Goal: Connect with others: Connect with others

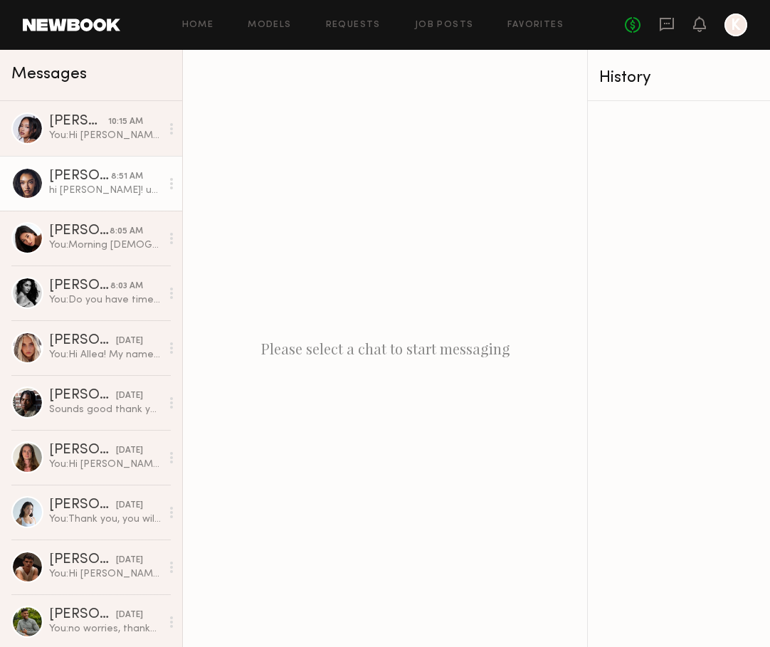
click at [100, 192] on div "hi [PERSON_NAME]! unfortunately i won’t be back in town til the 26th :( i appre…" at bounding box center [105, 191] width 112 height 14
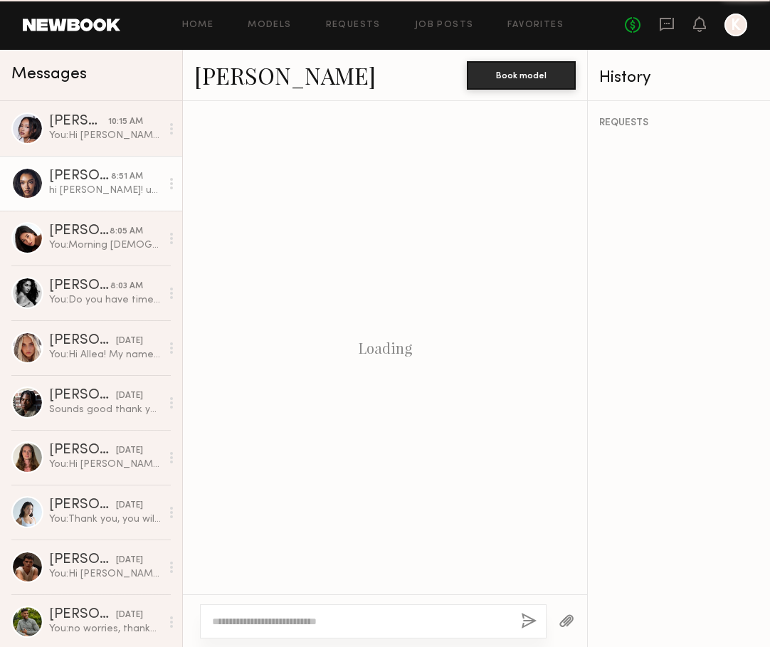
scroll to position [1379, 0]
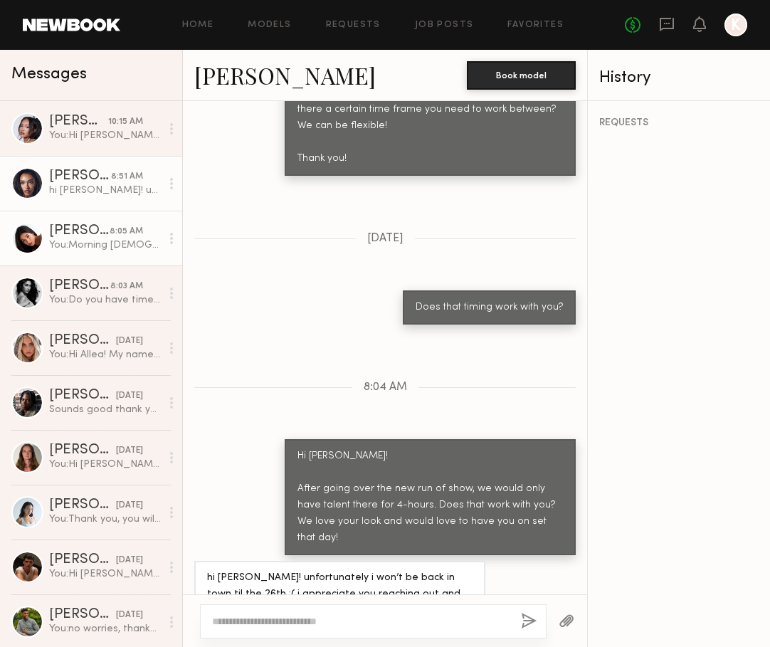
click at [110, 229] on div "8:05 AM" at bounding box center [126, 232] width 33 height 14
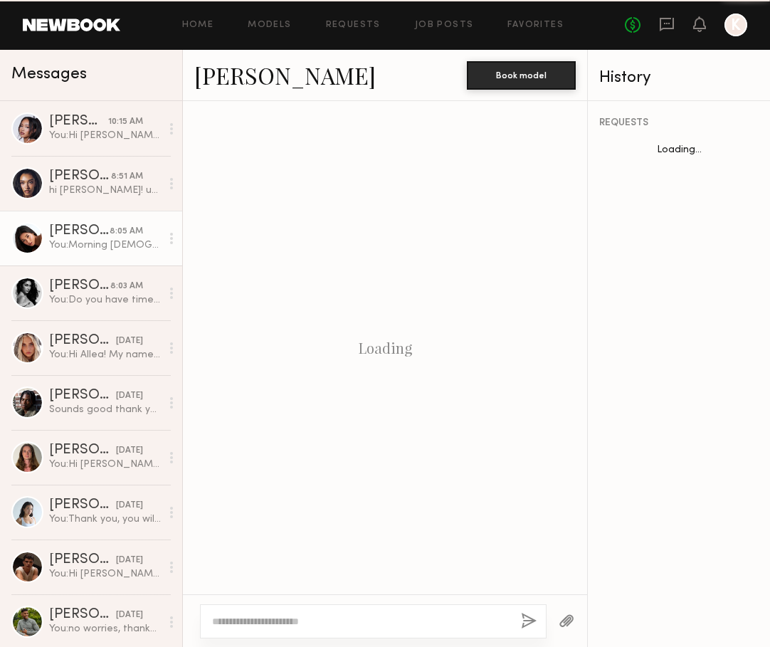
scroll to position [1210, 0]
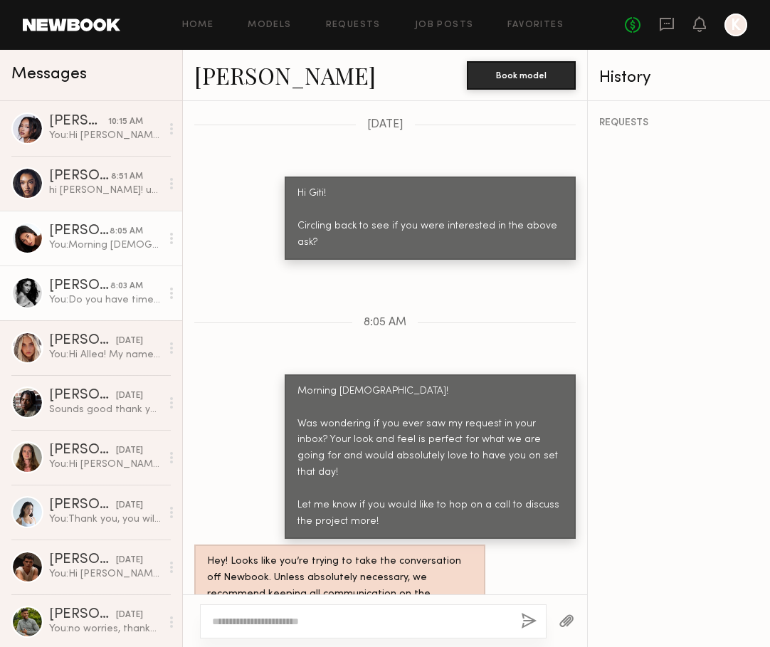
click at [93, 286] on div "Priscilla A." at bounding box center [79, 286] width 61 height 14
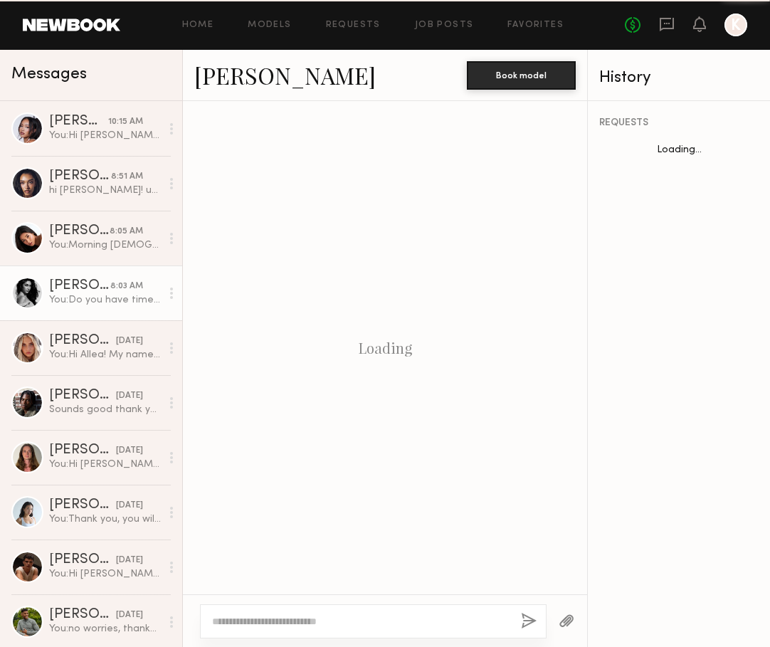
scroll to position [1389, 0]
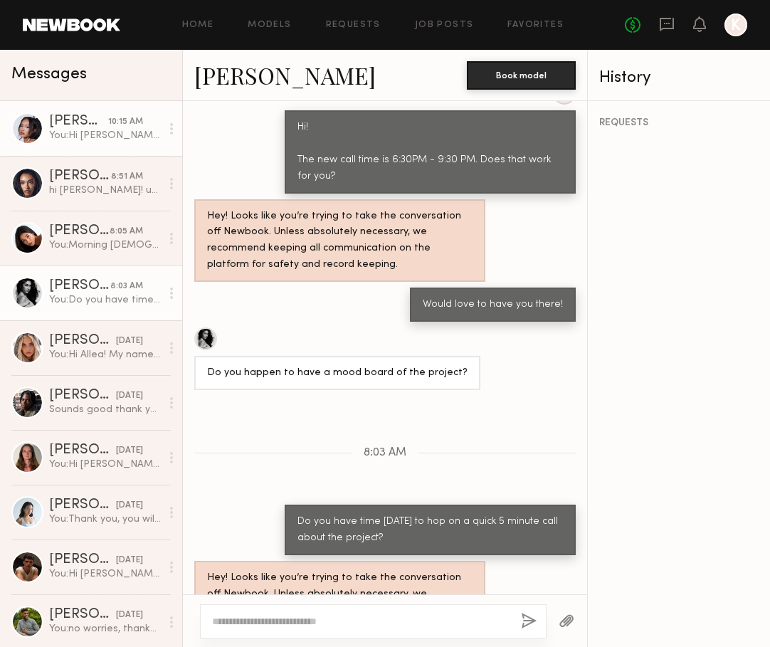
click at [98, 150] on link "Riley G. 10:15 AM You: Hi Riley! I just wanted to see if you saw my above messa…" at bounding box center [91, 128] width 182 height 55
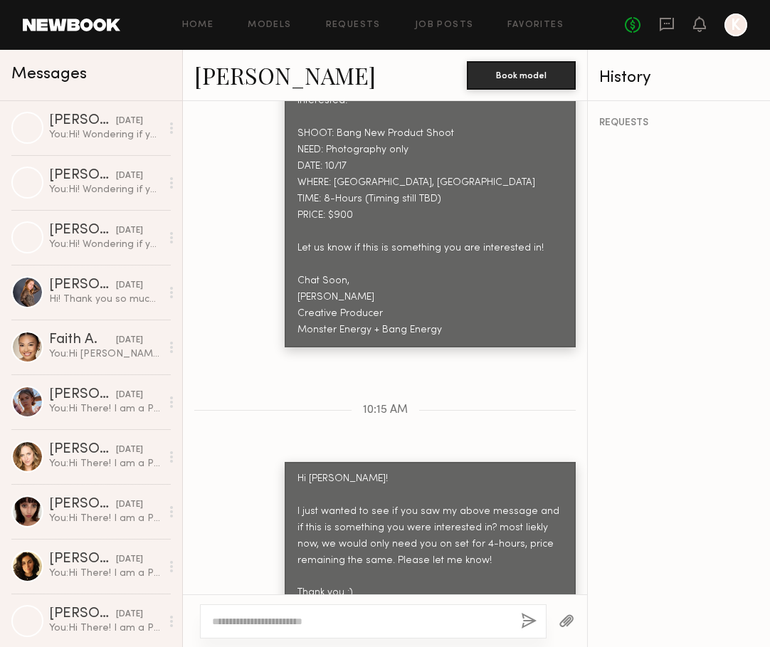
scroll to position [1017, 0]
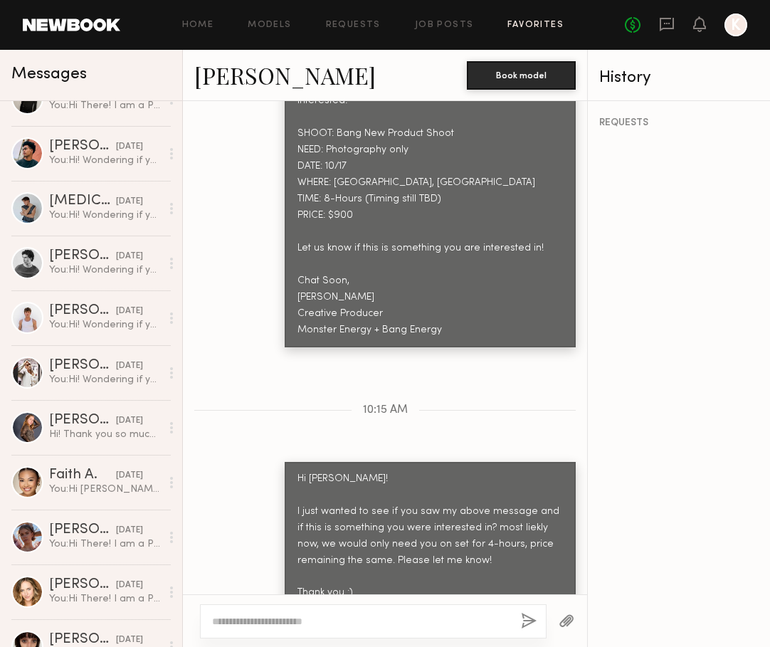
click at [512, 26] on link "Favorites" at bounding box center [536, 25] width 56 height 9
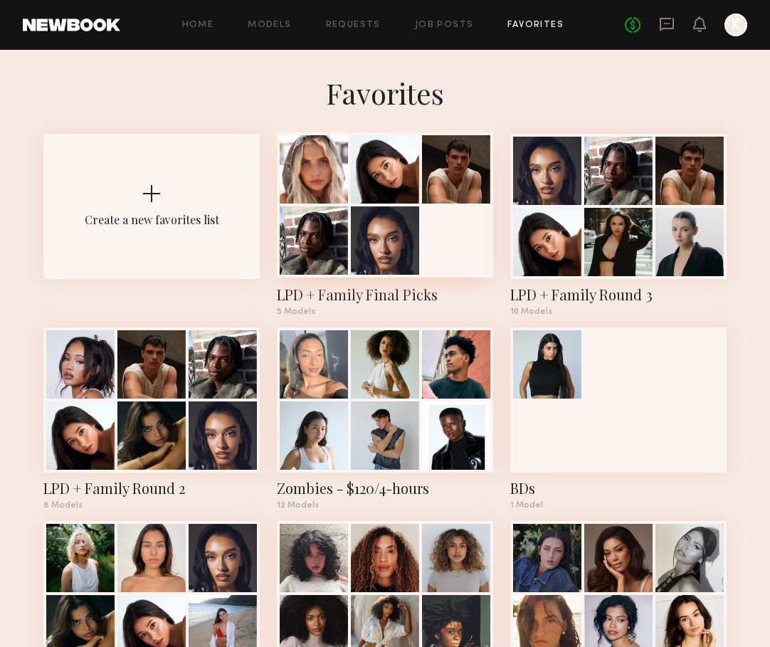
click at [418, 189] on div at bounding box center [385, 169] width 68 height 68
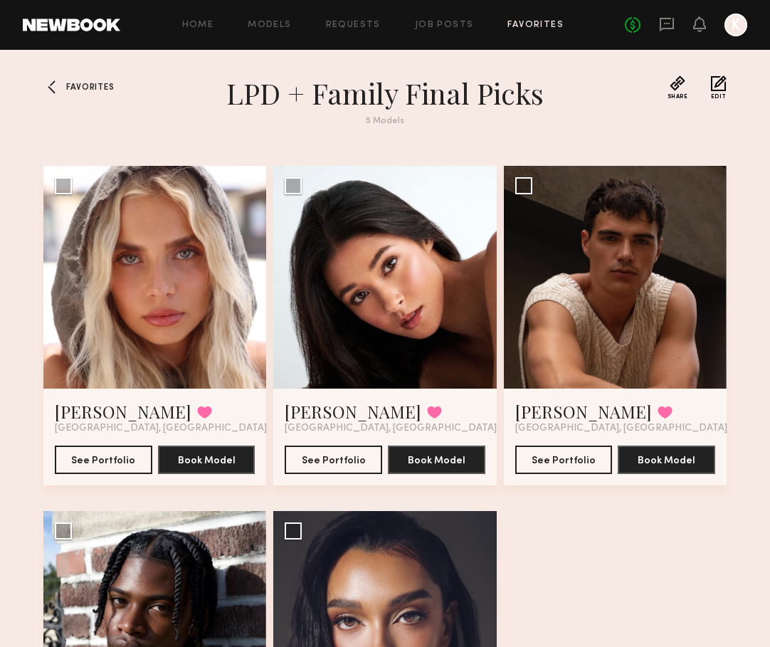
click at [103, 85] on span "Favorites" at bounding box center [90, 87] width 48 height 9
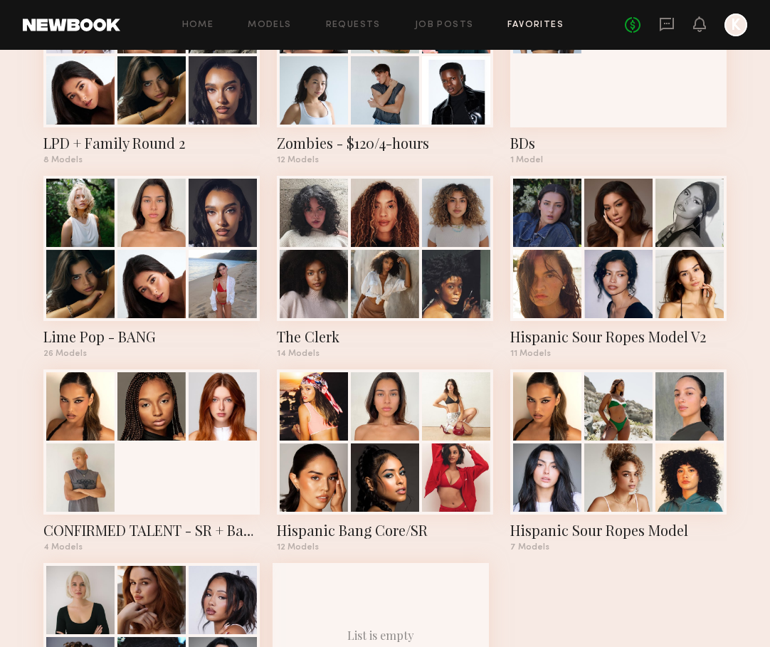
scroll to position [478, 0]
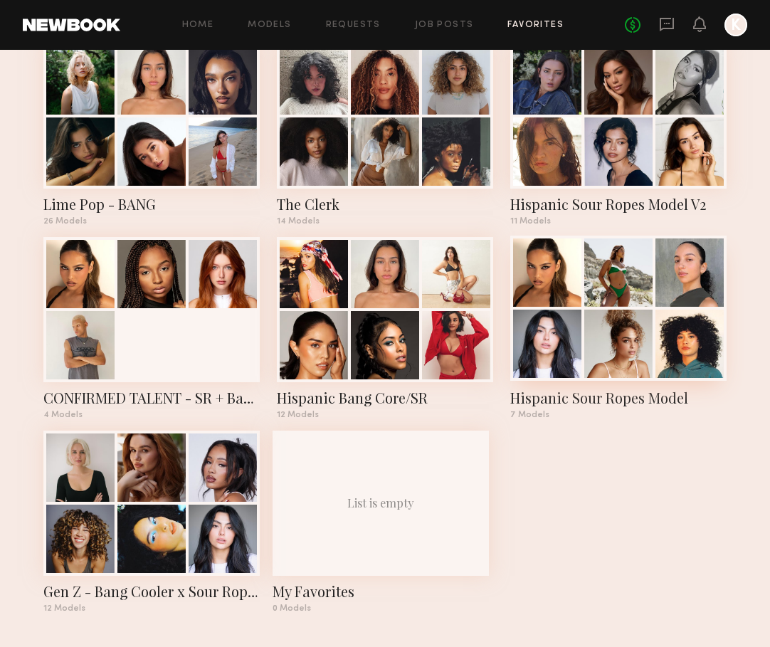
click at [538, 276] on div at bounding box center [547, 272] width 68 height 68
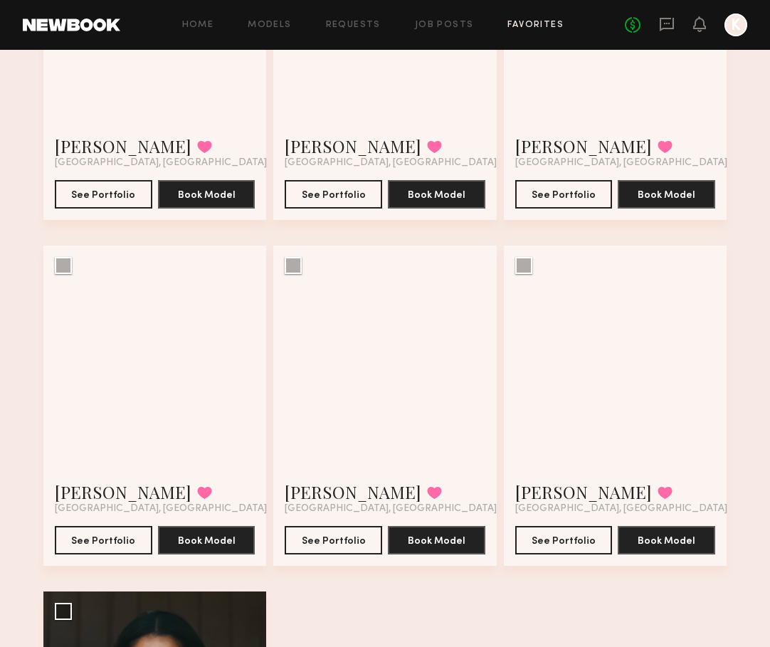
scroll to position [439, 0]
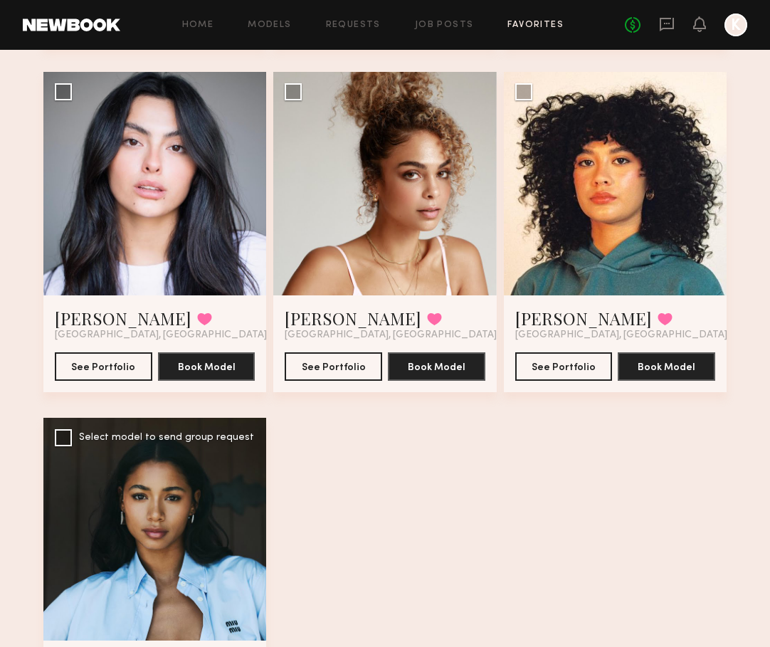
click at [197, 542] on div at bounding box center [154, 529] width 223 height 223
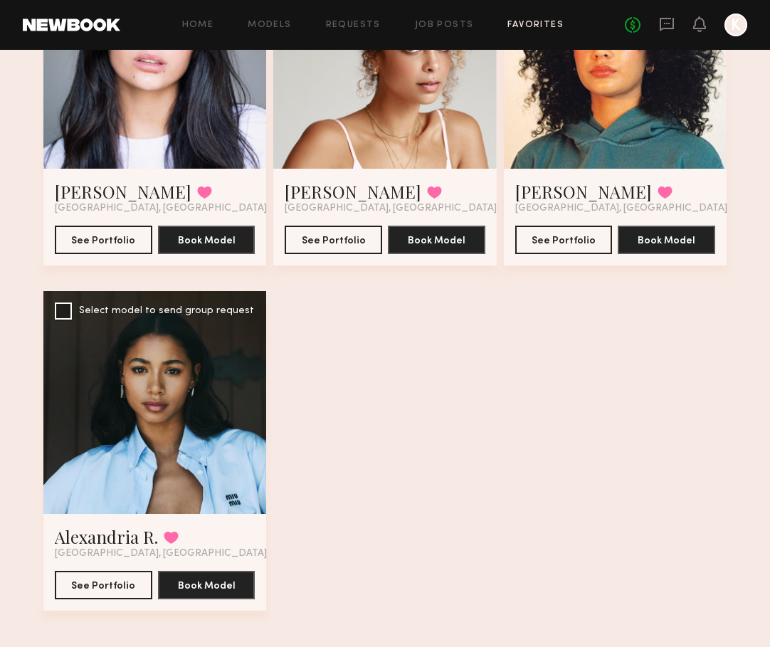
scroll to position [577, 0]
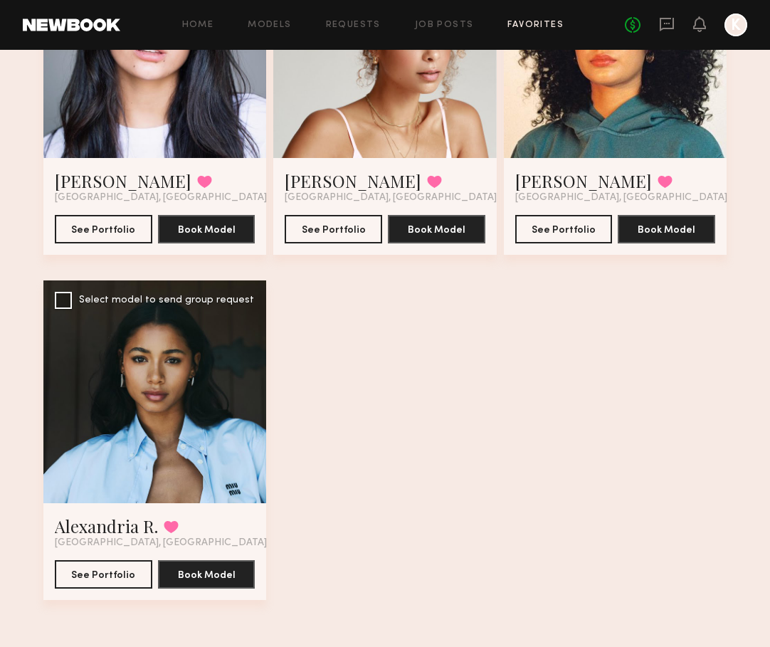
click at [155, 442] on div at bounding box center [154, 391] width 223 height 223
click at [93, 582] on button "See Portfolio" at bounding box center [104, 574] width 98 height 28
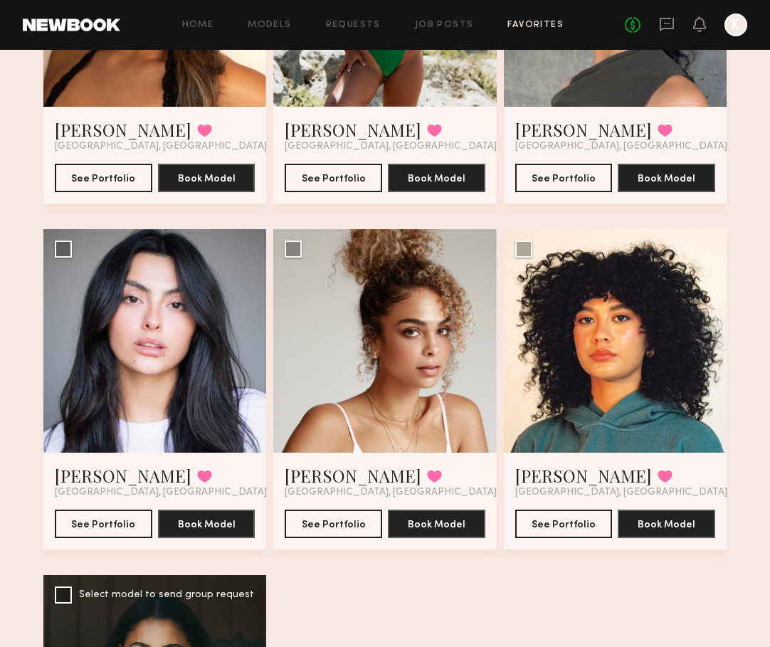
scroll to position [283, 0]
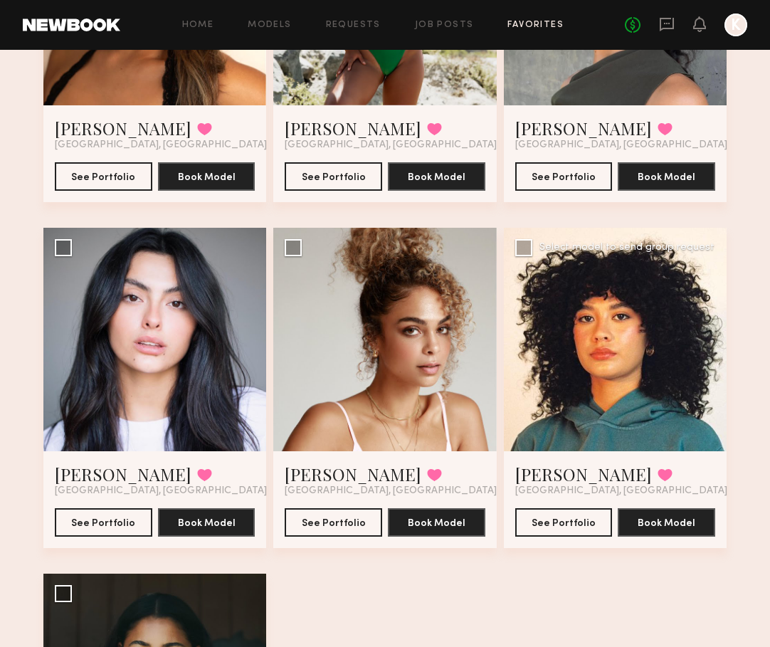
click at [574, 323] on div at bounding box center [615, 339] width 223 height 223
click at [587, 327] on div at bounding box center [615, 339] width 223 height 223
click at [577, 520] on button "See Portfolio" at bounding box center [564, 522] width 98 height 28
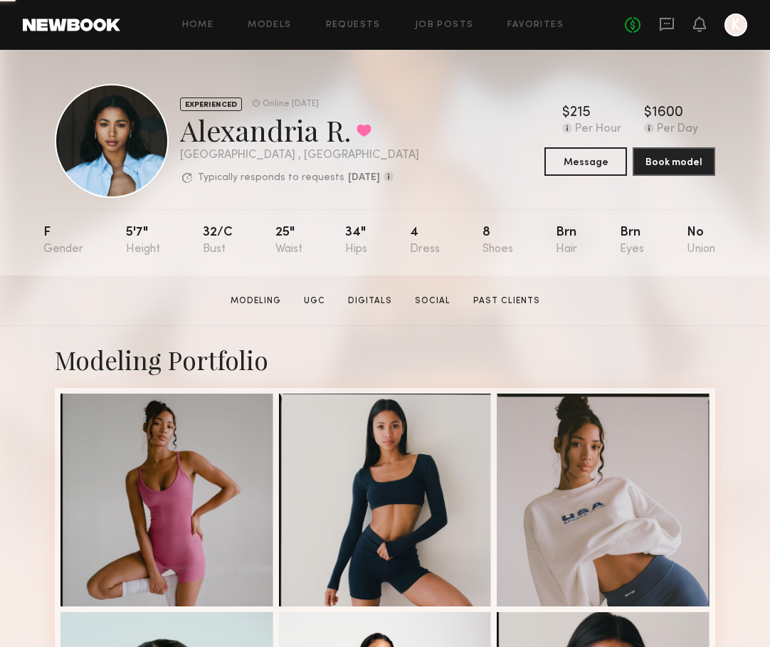
scroll to position [16, 0]
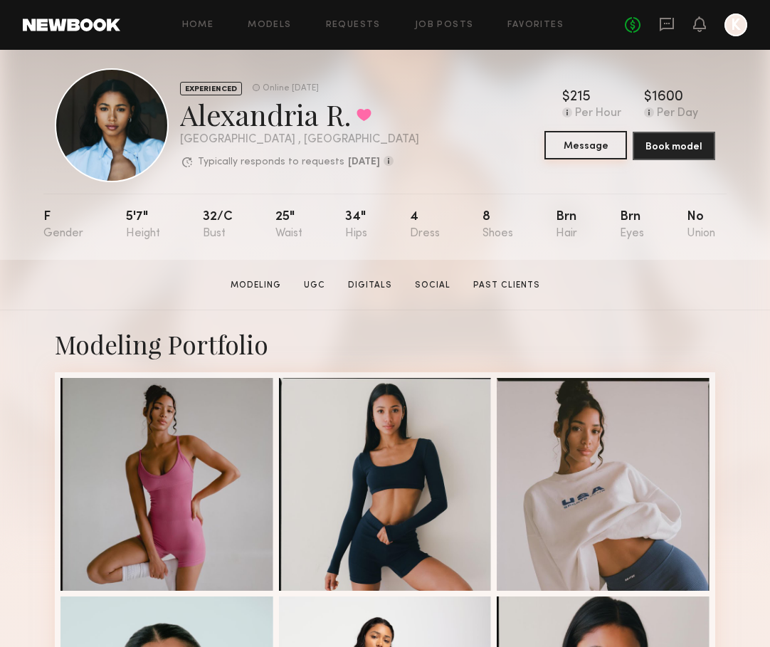
click at [585, 153] on button "Message" at bounding box center [586, 145] width 83 height 28
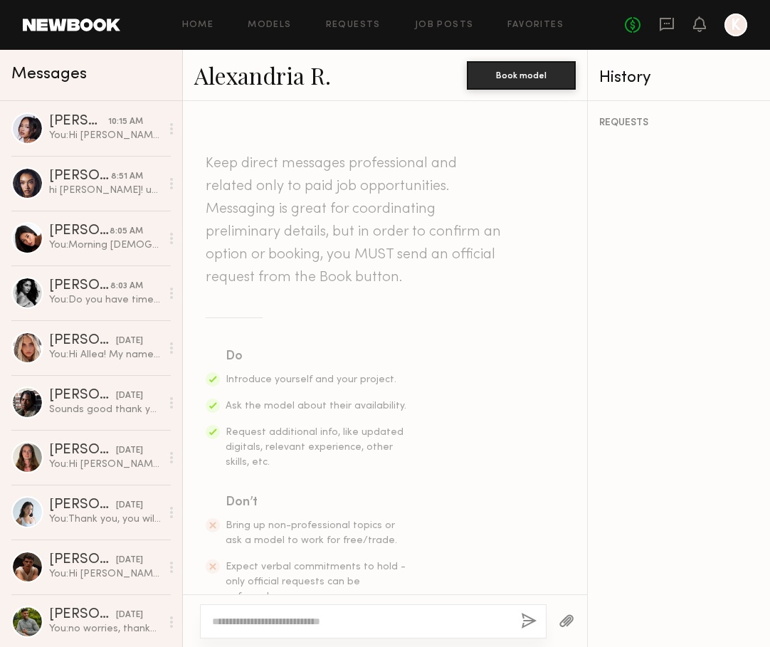
scroll to position [76, 0]
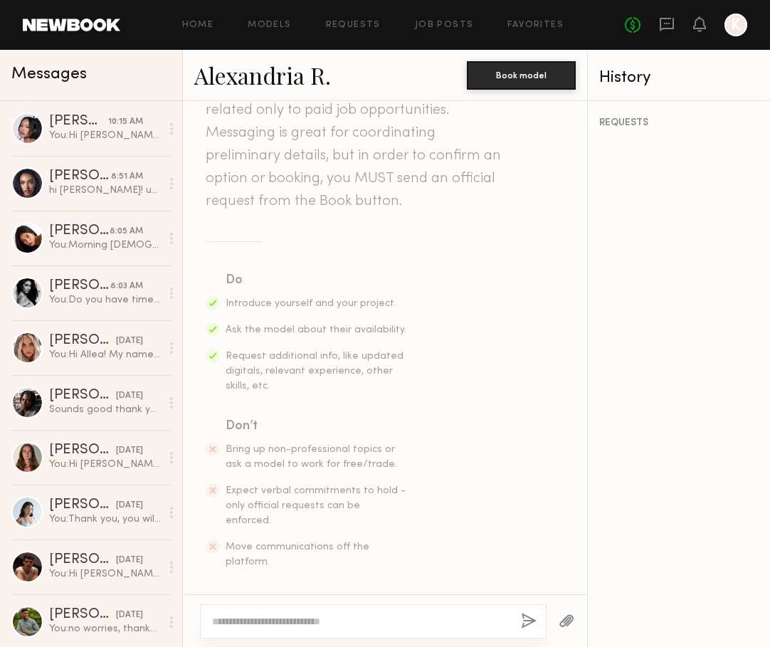
click at [224, 78] on link "Alexandria R." at bounding box center [262, 75] width 137 height 31
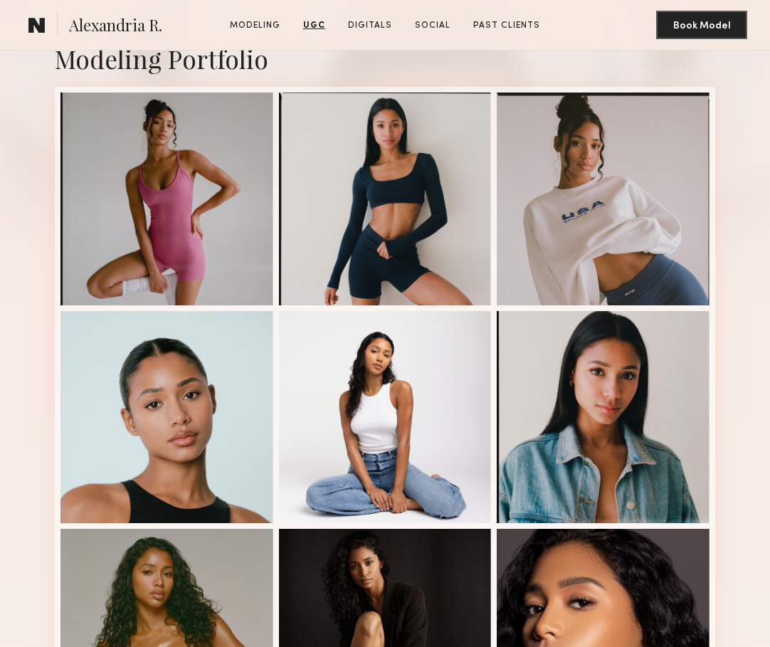
scroll to position [300, 0]
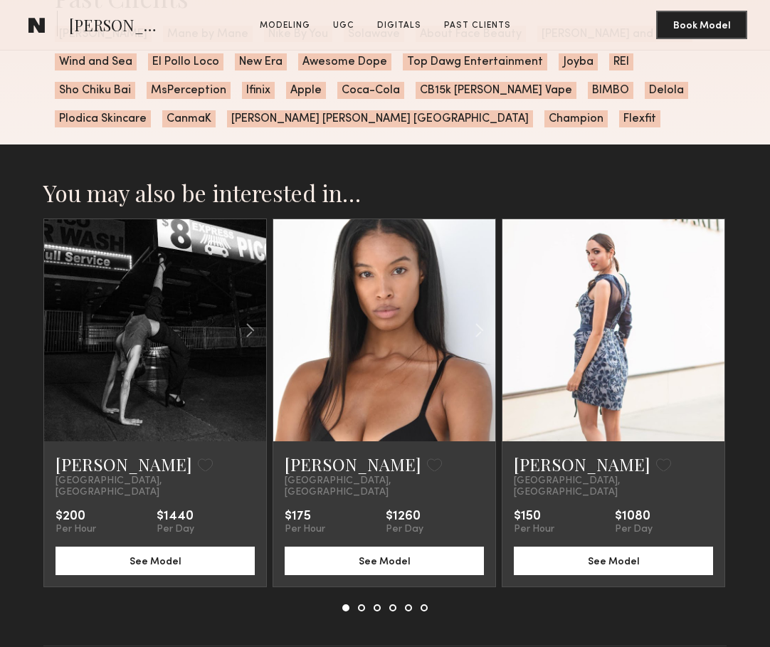
scroll to position [2304, 0]
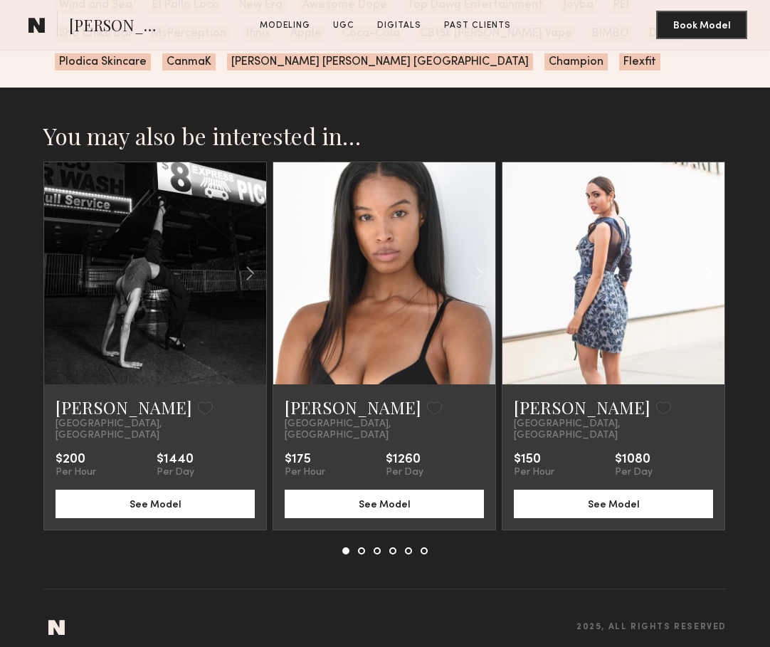
click at [710, 279] on common-icon at bounding box center [708, 273] width 21 height 27
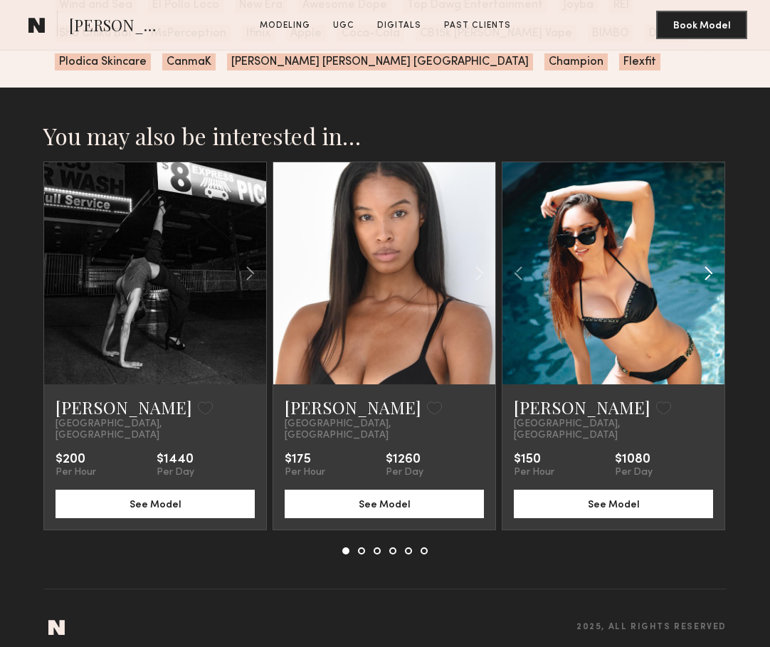
click at [710, 278] on common-icon at bounding box center [708, 273] width 21 height 27
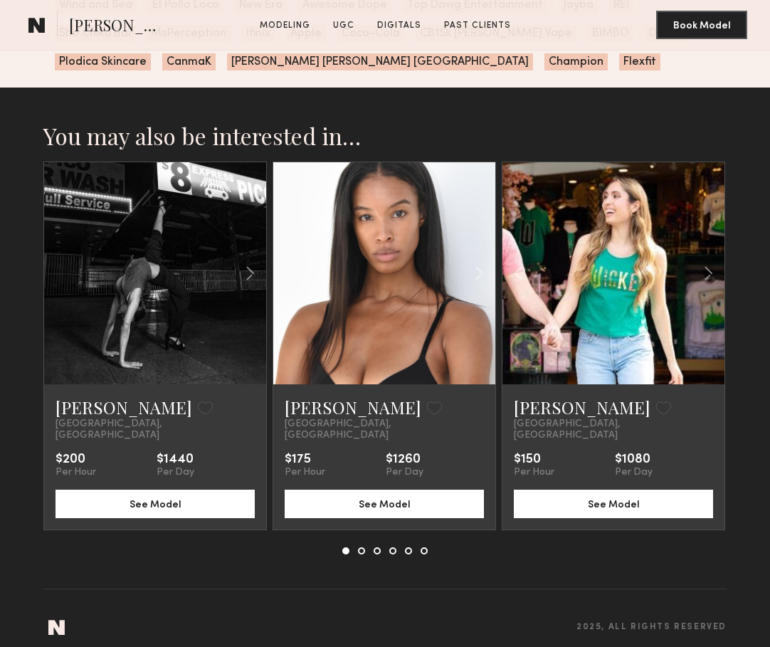
click at [751, 279] on section "You may also be interested in… Jessica D. Favorite Los Angeles, CA $200 Per Hou…" at bounding box center [385, 374] width 770 height 572
drag, startPoint x: 755, startPoint y: 290, endPoint x: 655, endPoint y: 289, distance: 99.7
click at [655, 289] on section "You may also be interested in… Jessica D. Favorite Los Angeles, CA $200 Per Hou…" at bounding box center [385, 374] width 770 height 572
click at [361, 547] on button at bounding box center [361, 550] width 7 height 7
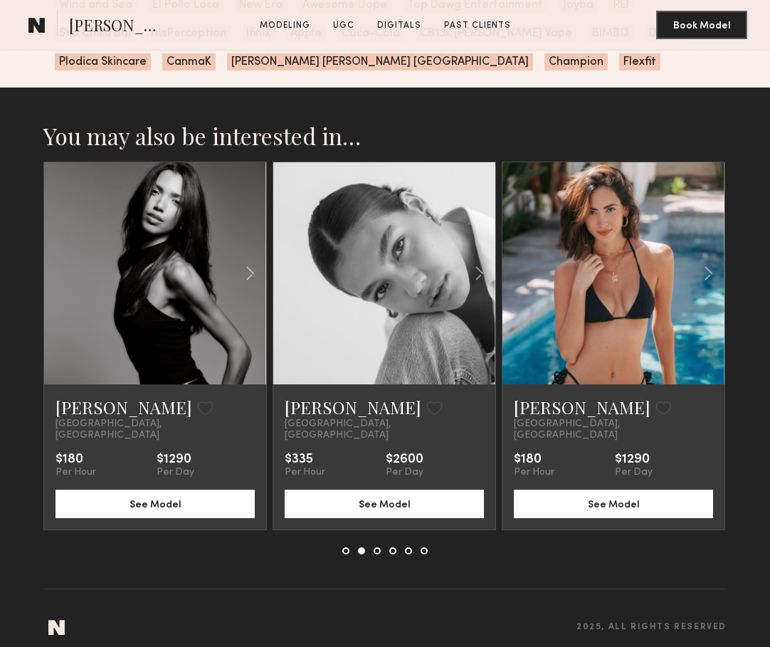
click at [387, 288] on link at bounding box center [384, 273] width 75 height 222
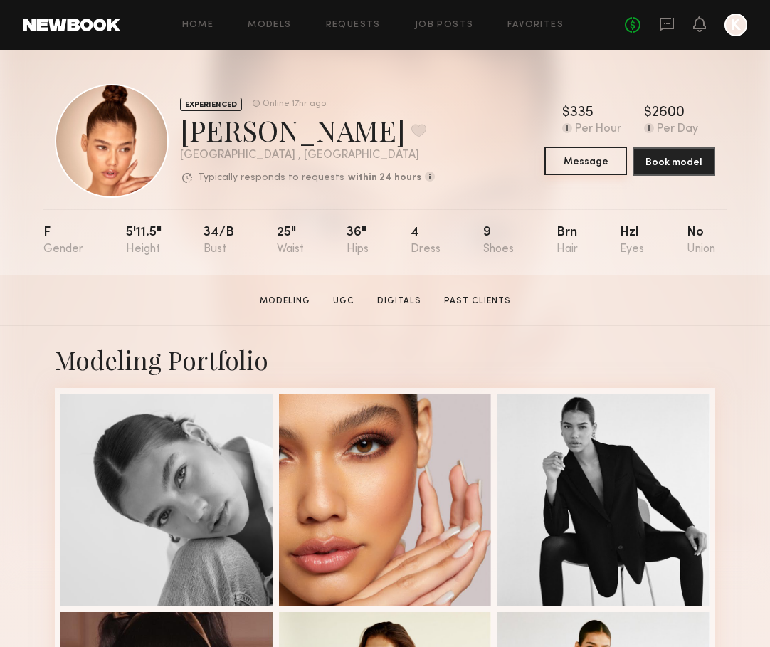
click at [597, 155] on button "Message" at bounding box center [586, 161] width 83 height 28
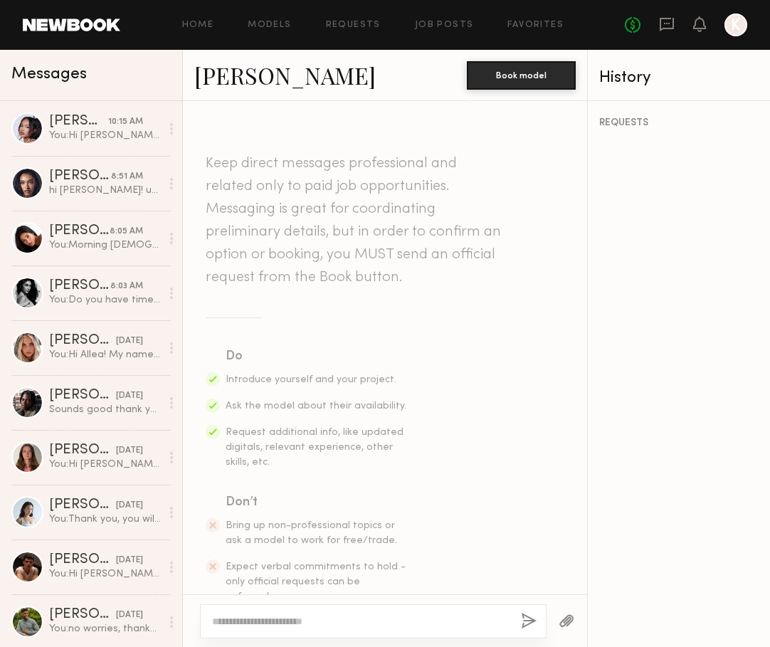
click at [227, 78] on link "Layla P." at bounding box center [285, 75] width 182 height 31
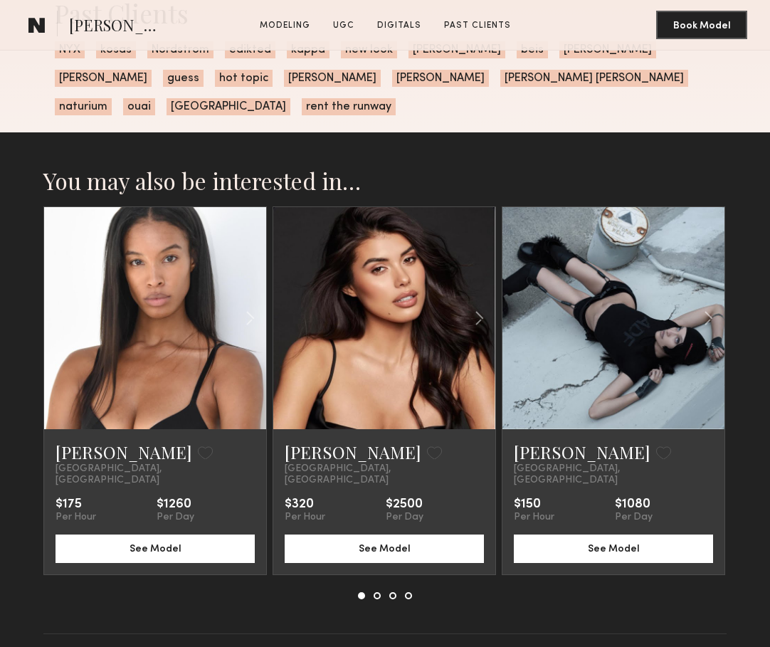
scroll to position [2514, 0]
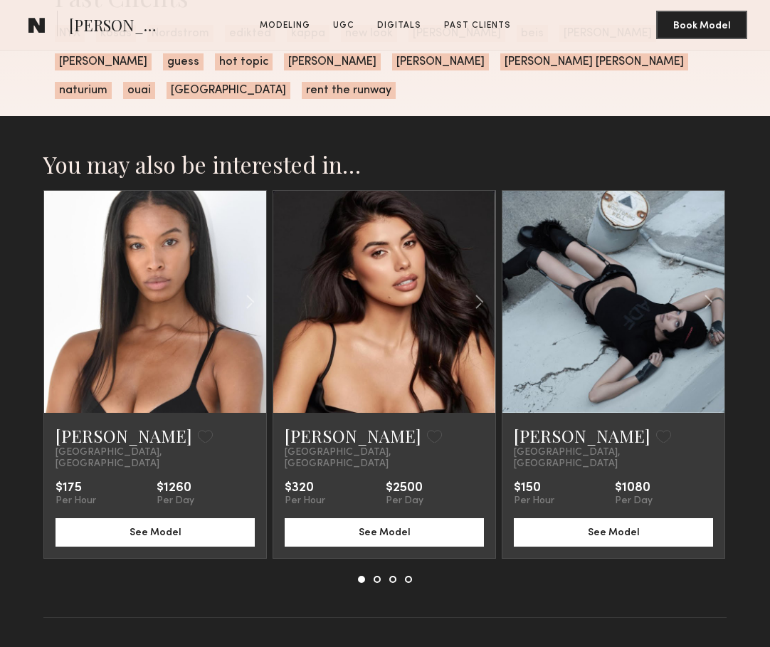
click at [750, 302] on section "You may also be interested in… [PERSON_NAME] Favorite [GEOGRAPHIC_DATA], [GEOGR…" at bounding box center [385, 402] width 770 height 572
click at [377, 576] on div at bounding box center [385, 579] width 54 height 7
click at [377, 576] on button at bounding box center [377, 579] width 7 height 7
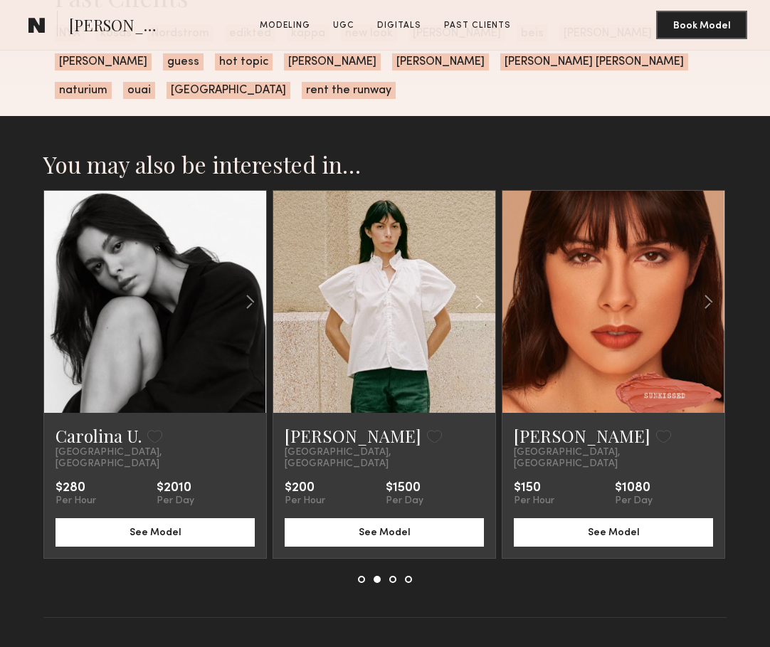
click at [392, 576] on button at bounding box center [392, 579] width 7 height 7
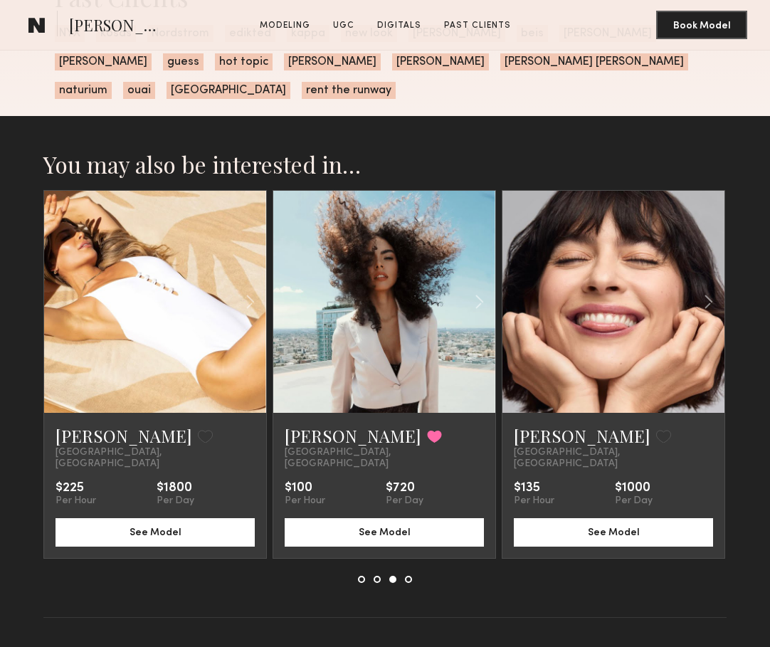
click at [406, 576] on div at bounding box center [385, 579] width 54 height 7
click at [408, 576] on button at bounding box center [408, 579] width 7 height 7
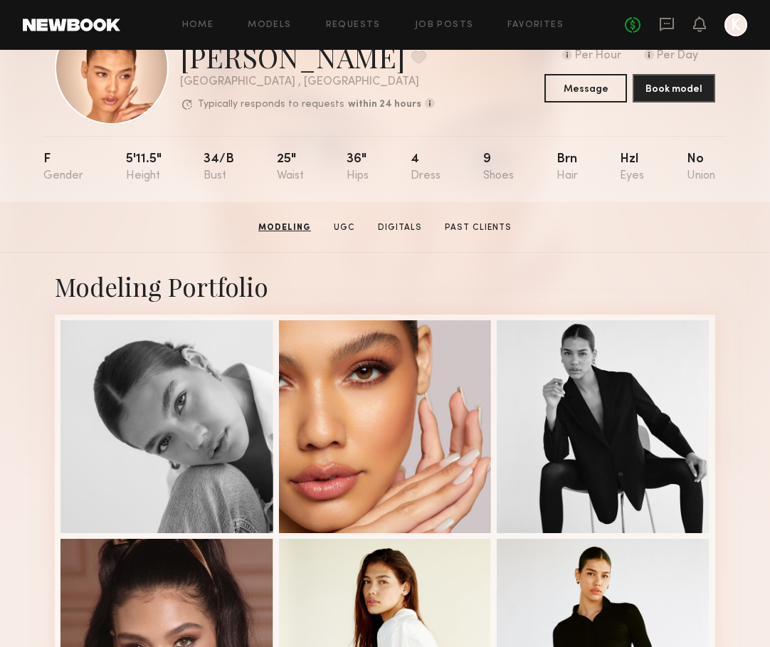
scroll to position [0, 0]
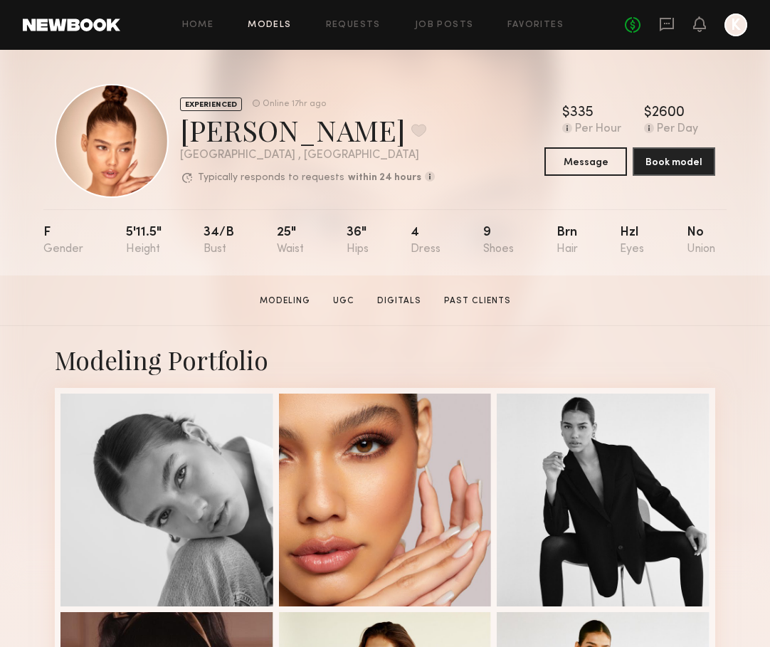
click at [281, 24] on link "Models" at bounding box center [269, 25] width 43 height 9
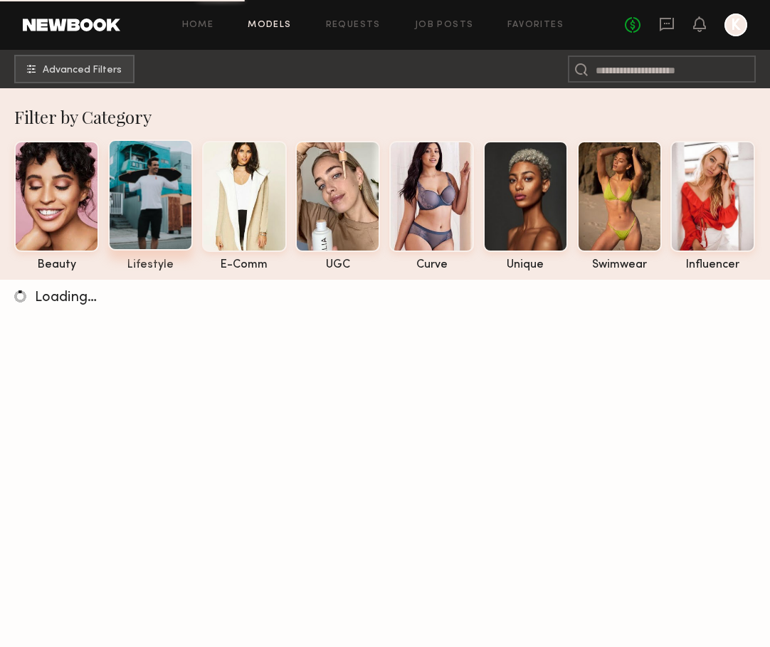
click at [160, 190] on div at bounding box center [150, 195] width 85 height 111
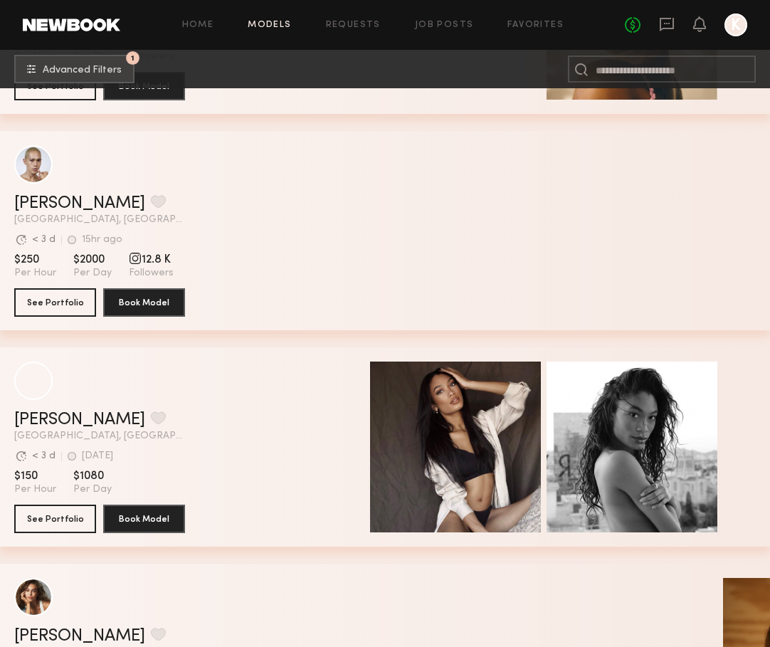
scroll to position [7561, 0]
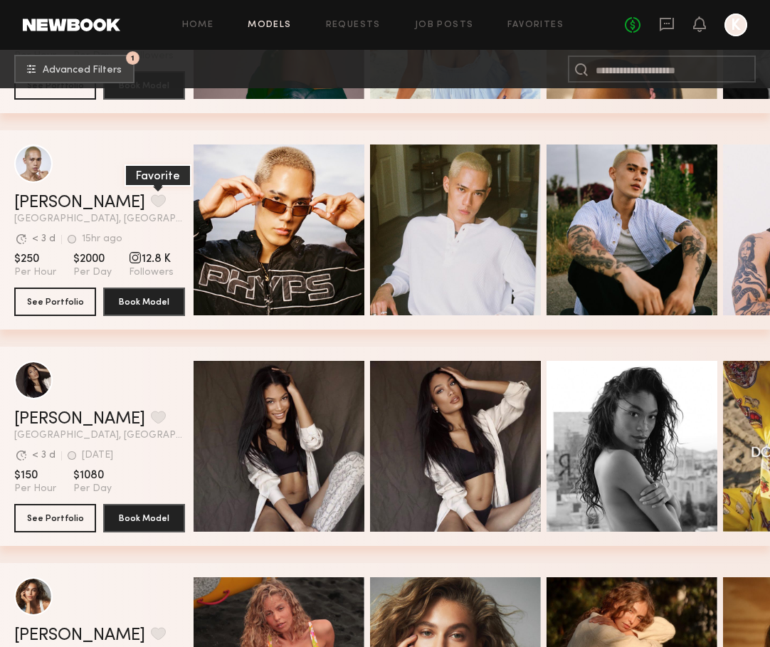
click at [151, 196] on button "grid" at bounding box center [158, 200] width 15 height 13
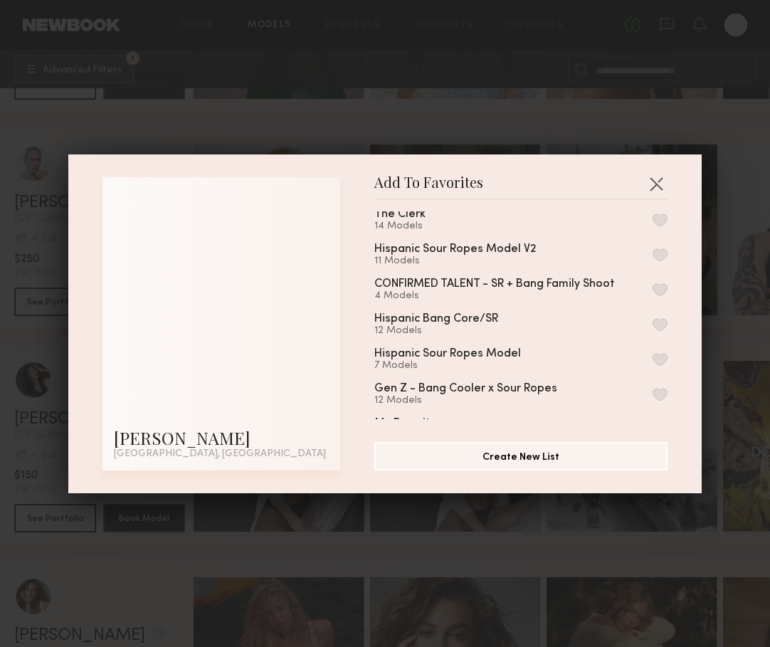
scroll to position [248, 0]
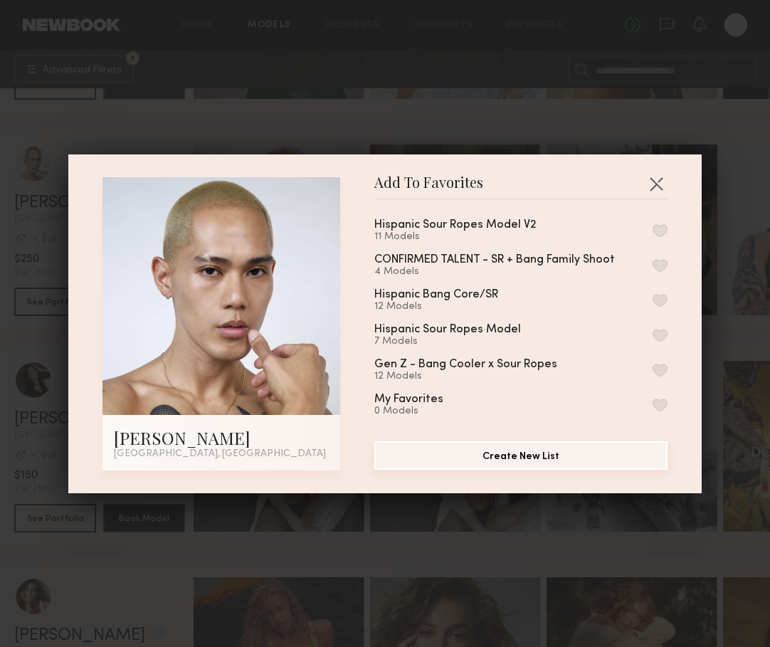
click at [443, 455] on button "Create New List" at bounding box center [520, 455] width 293 height 28
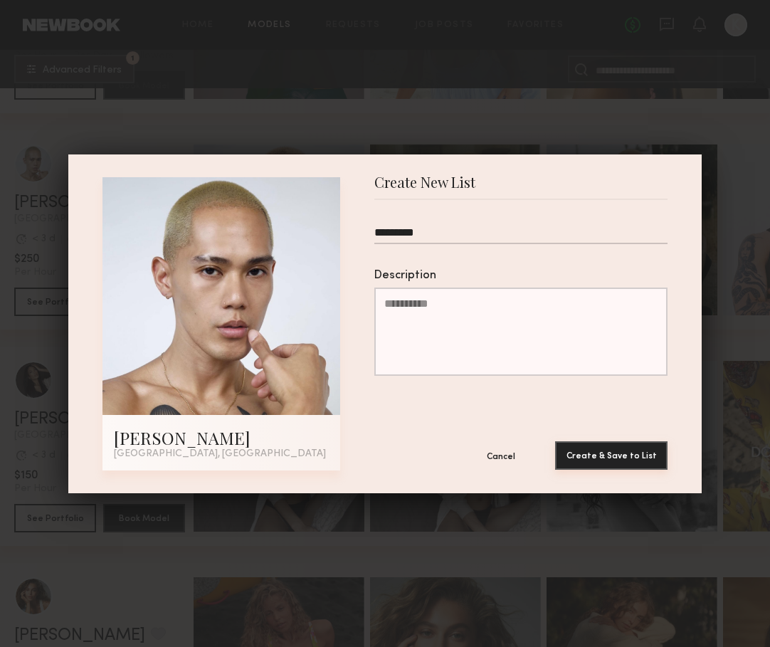
type input "*********"
click at [630, 447] on button "Create & Save to List" at bounding box center [611, 455] width 112 height 28
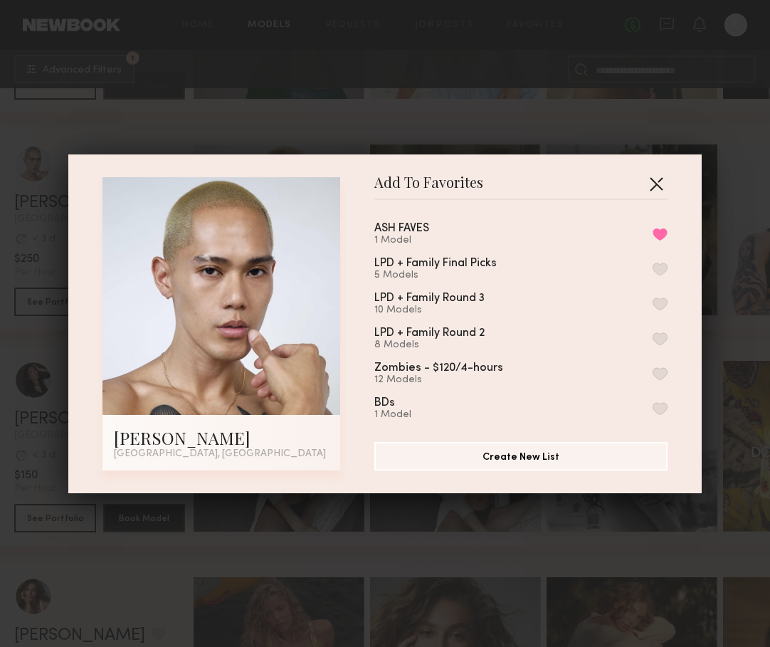
click at [657, 185] on button "button" at bounding box center [656, 183] width 23 height 23
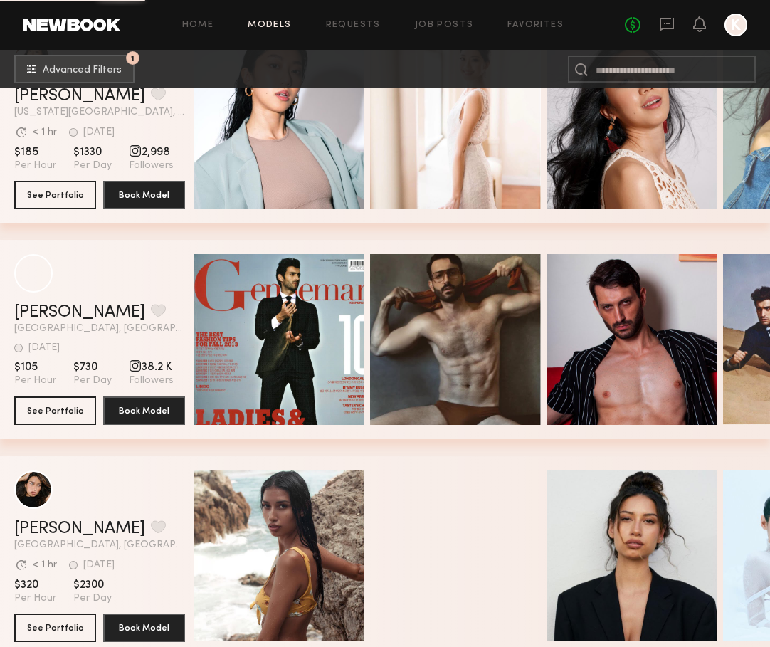
scroll to position [12707, 0]
